Goal: Information Seeking & Learning: Find specific fact

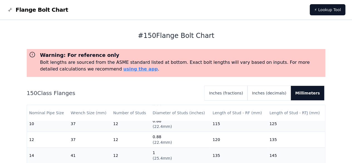
click at [178, 37] on h1 "# 150 Flange Bolt Chart" at bounding box center [176, 35] width 299 height 9
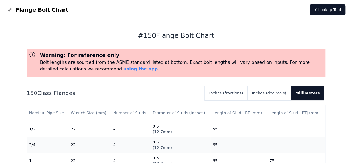
click at [144, 36] on h1 "# 150 Flange Bolt Chart" at bounding box center [176, 35] width 299 height 9
drag, startPoint x: 149, startPoint y: 35, endPoint x: 220, endPoint y: 32, distance: 71.3
click at [220, 32] on h1 "# 150 Flange Bolt Chart" at bounding box center [176, 35] width 299 height 9
click at [221, 33] on h1 "# 150 Flange Bolt Chart" at bounding box center [176, 35] width 299 height 9
drag, startPoint x: 217, startPoint y: 35, endPoint x: 143, endPoint y: 38, distance: 74.1
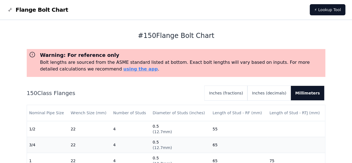
click at [143, 38] on h1 "# 150 Flange Bolt Chart" at bounding box center [176, 35] width 299 height 9
click at [158, 65] on p "Bolt lengths are sourced from the ASME standard listed at bottom. Exact bolt le…" at bounding box center [181, 65] width 283 height 13
click at [111, 26] on div "# 150 Flange Bolt Chart Warning: For reference only Bolt lengths are sourced fr…" at bounding box center [176, 123] width 299 height 207
click at [19, 12] on span "Flange Bolt Chart" at bounding box center [42, 10] width 53 height 8
